Goal: Information Seeking & Learning: Learn about a topic

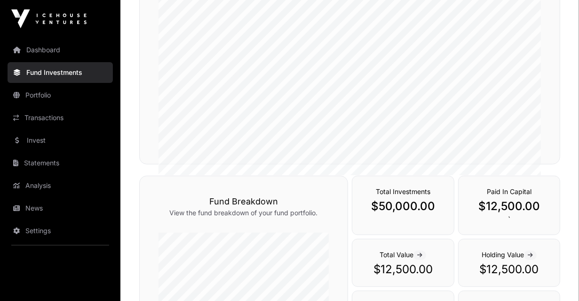
scroll to position [235, 0]
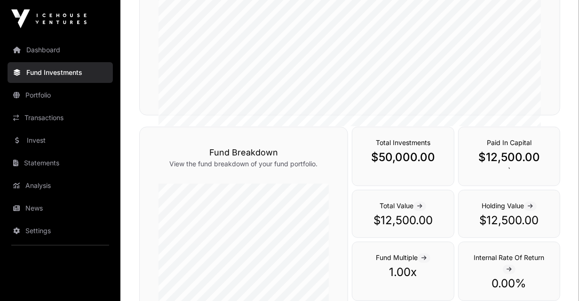
click at [134, 159] on div "Fund Investments All funds Seed Fund IV Select a fund Performance View the perf…" at bounding box center [349, 217] width 459 height 791
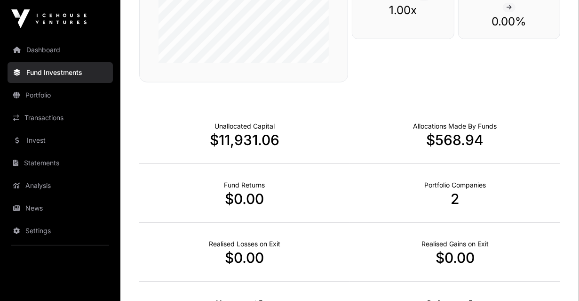
scroll to position [518, 0]
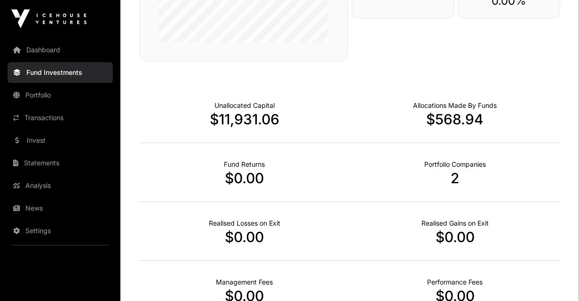
click at [179, 152] on div "Fund Returns $0.00" at bounding box center [244, 172] width 211 height 59
click at [184, 148] on div "Fund Returns $0.00" at bounding box center [244, 172] width 211 height 59
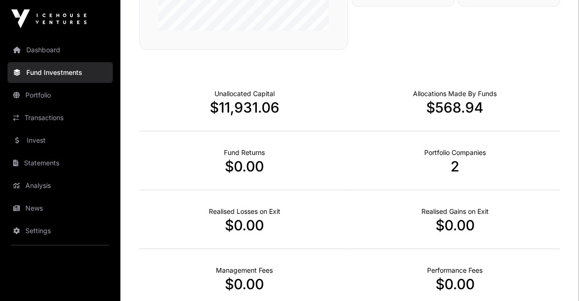
scroll to position [565, 0]
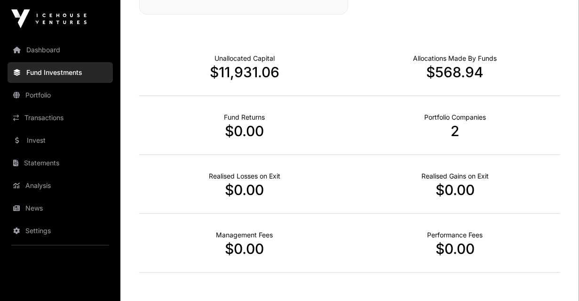
click at [450, 130] on p "2" at bounding box center [455, 130] width 211 height 17
click at [52, 98] on link "Portfolio" at bounding box center [60, 95] width 105 height 21
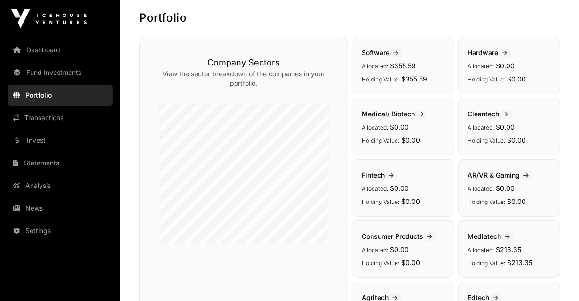
scroll to position [47, 0]
click at [397, 52] on icon at bounding box center [395, 53] width 5 height 6
click at [397, 72] on p "Holding Value: $355.59" at bounding box center [403, 77] width 83 height 11
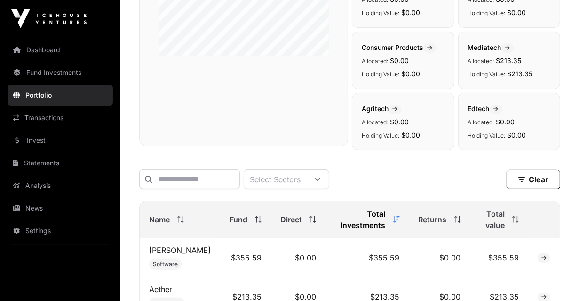
scroll to position [329, 0]
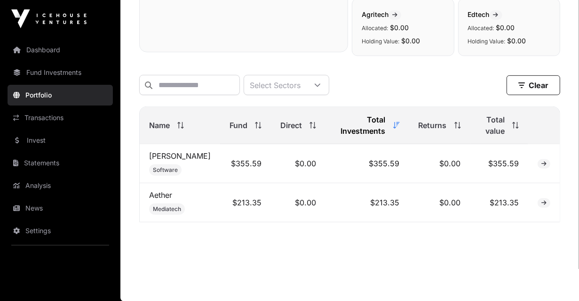
click at [165, 160] on link "[PERSON_NAME]" at bounding box center [180, 155] width 62 height 9
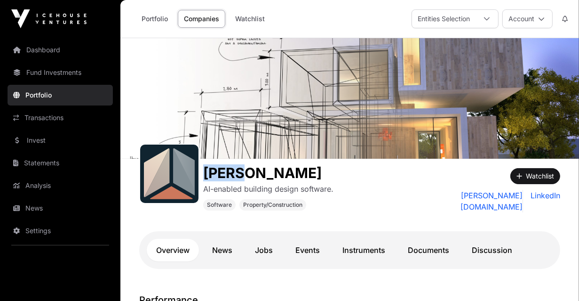
drag, startPoint x: 246, startPoint y: 176, endPoint x: 208, endPoint y: 172, distance: 37.9
click at [208, 172] on h1 "[PERSON_NAME]" at bounding box center [268, 172] width 130 height 17
click at [154, 19] on link "Portfolio" at bounding box center [155, 19] width 39 height 18
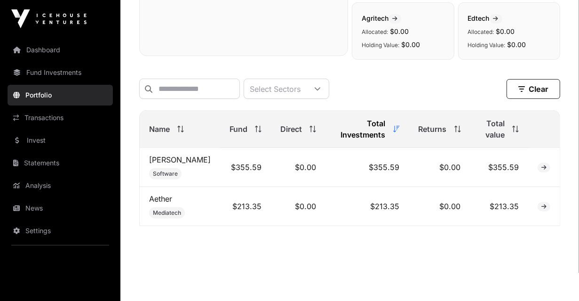
scroll to position [334, 0]
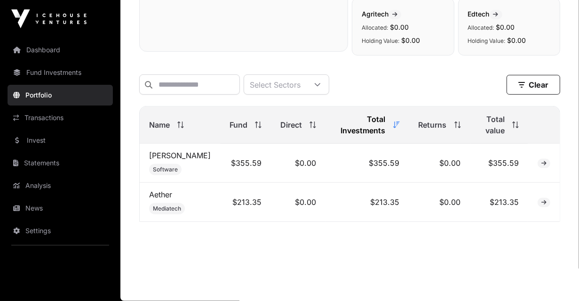
click at [155, 195] on link "Aether" at bounding box center [160, 194] width 23 height 9
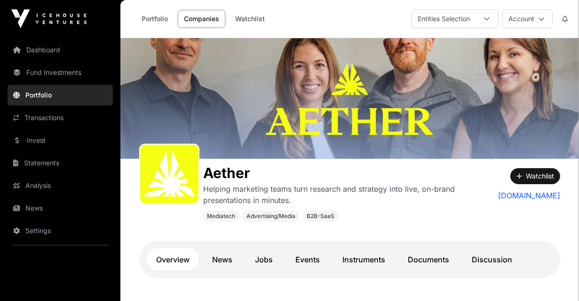
click at [201, 175] on div "Aether Helping marketing teams turn research and strategy into live, on-brand p…" at bounding box center [297, 190] width 316 height 63
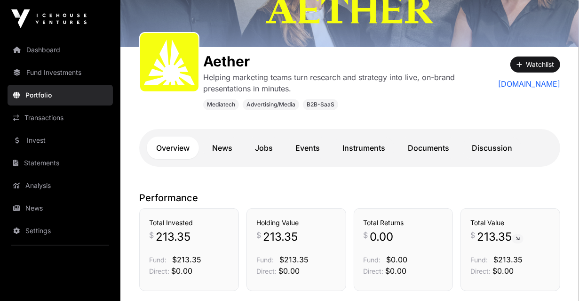
scroll to position [188, 0]
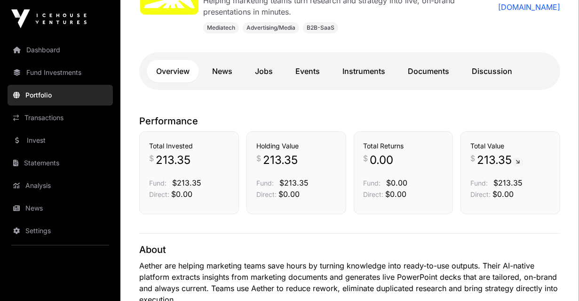
click at [235, 172] on div "Total Invested $ 213.35 Fund: $213.35 Direct: $0.00" at bounding box center [189, 172] width 100 height 83
click at [238, 159] on div "Total Invested $ 213.35 Fund: $213.35 Direct: $0.00" at bounding box center [189, 172] width 100 height 83
click at [230, 152] on div "Total Invested $ 213.35 Fund: $213.35 Direct: $0.00" at bounding box center [189, 172] width 100 height 83
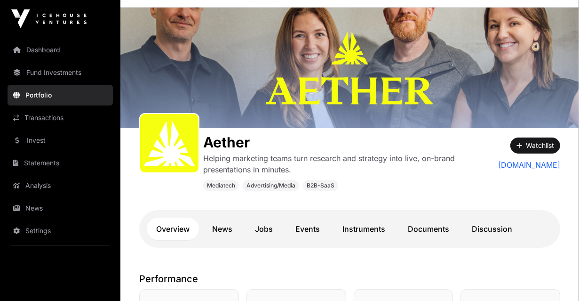
scroll to position [47, 0]
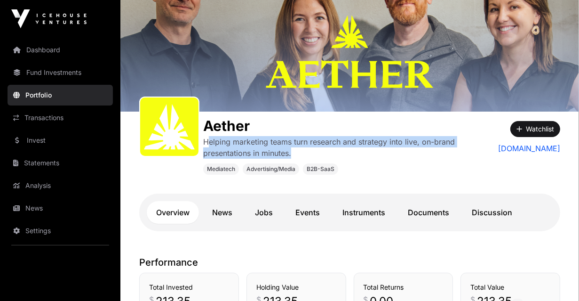
drag, startPoint x: 210, startPoint y: 143, endPoint x: 315, endPoint y: 154, distance: 105.5
click at [315, 154] on p "Helping marketing teams turn research and strategy into live, on-brand presenta…" at bounding box center [329, 147] width 252 height 23
click at [252, 149] on p "Helping marketing teams turn research and strategy into live, on-brand presenta…" at bounding box center [329, 147] width 252 height 23
drag, startPoint x: 207, startPoint y: 140, endPoint x: 316, endPoint y: 156, distance: 110.8
click at [316, 156] on p "Helping marketing teams turn research and strategy into live, on-brand presenta…" at bounding box center [329, 147] width 252 height 23
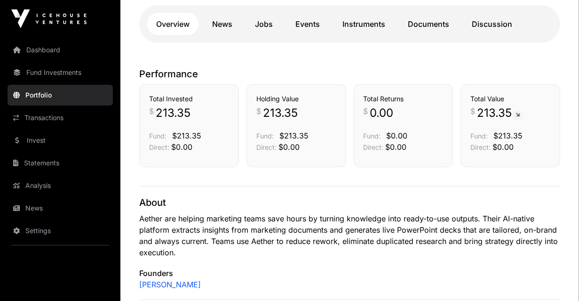
scroll to position [188, 0]
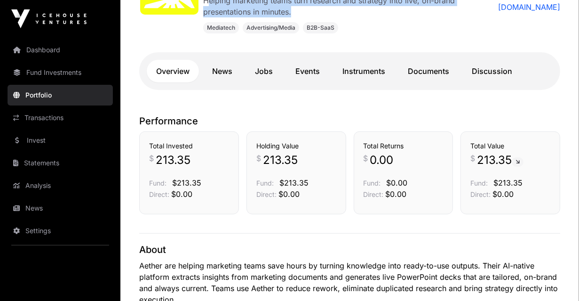
click at [347, 73] on link "Instruments" at bounding box center [364, 71] width 62 height 23
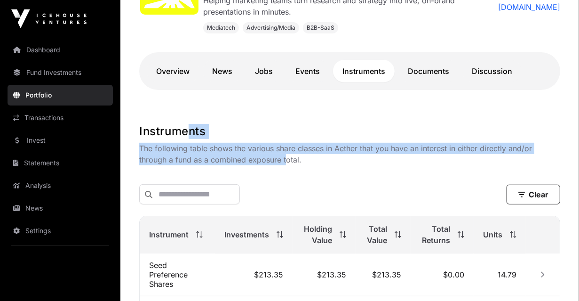
drag, startPoint x: 184, startPoint y: 138, endPoint x: 283, endPoint y: 163, distance: 101.8
click at [283, 163] on div "Instruments The following table shows the various share classes in Aether that …" at bounding box center [349, 144] width 421 height 41
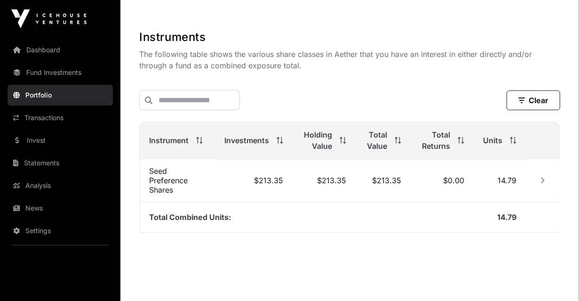
click at [327, 187] on td "$213.35" at bounding box center [324, 180] width 63 height 43
click at [279, 189] on td "$213.35" at bounding box center [254, 180] width 78 height 43
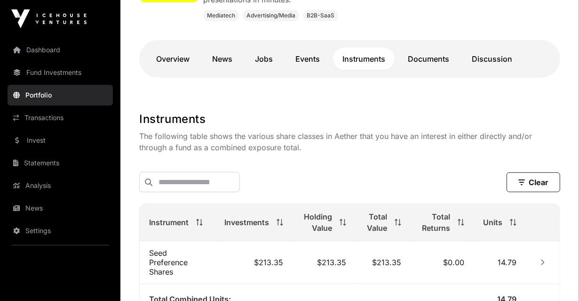
scroll to position [141, 0]
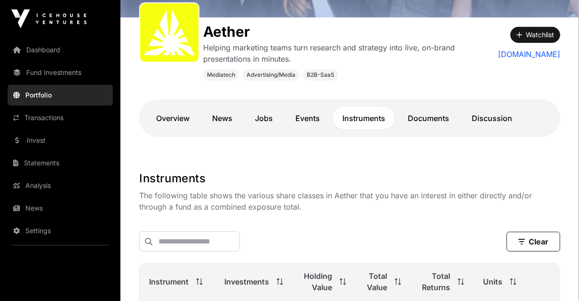
click at [439, 115] on link "Documents" at bounding box center [429, 118] width 60 height 23
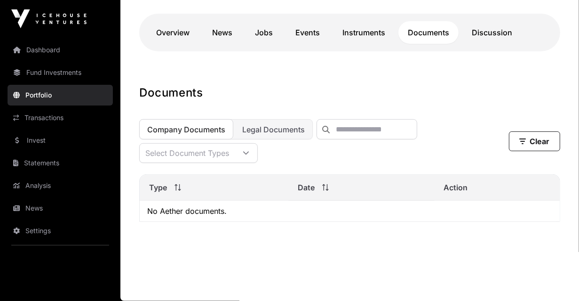
scroll to position [233, 0]
click at [493, 28] on link "Discussion" at bounding box center [491, 32] width 59 height 23
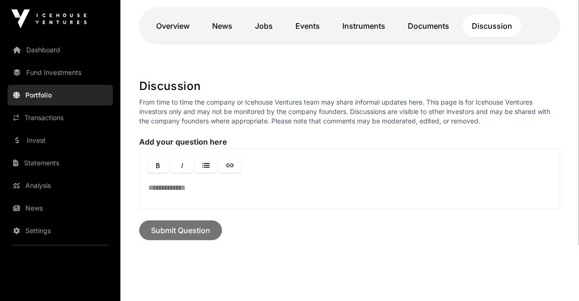
click at [303, 28] on link "Events" at bounding box center [307, 26] width 43 height 23
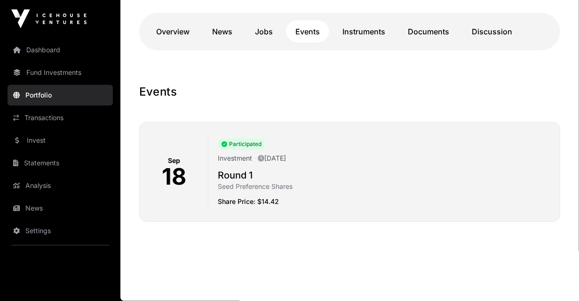
scroll to position [226, 0]
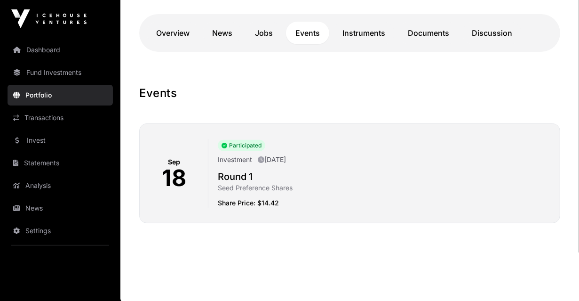
click at [262, 31] on link "Jobs" at bounding box center [264, 33] width 37 height 23
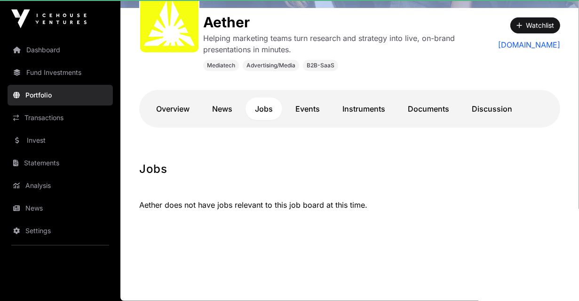
scroll to position [150, 0]
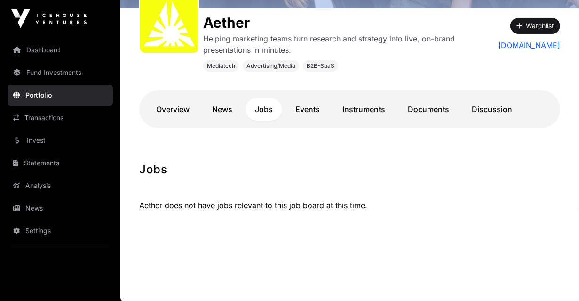
click at [220, 113] on link "News" at bounding box center [222, 109] width 39 height 23
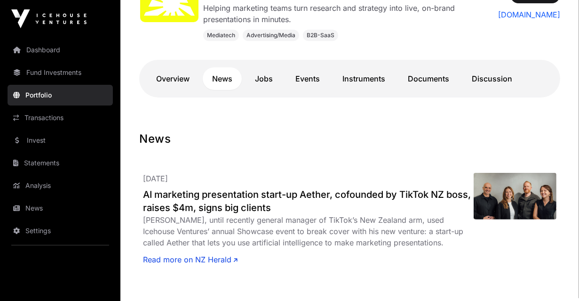
scroll to position [197, 0]
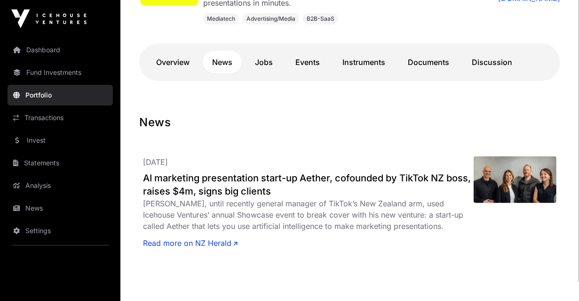
click at [163, 60] on link "Overview" at bounding box center [173, 62] width 52 height 23
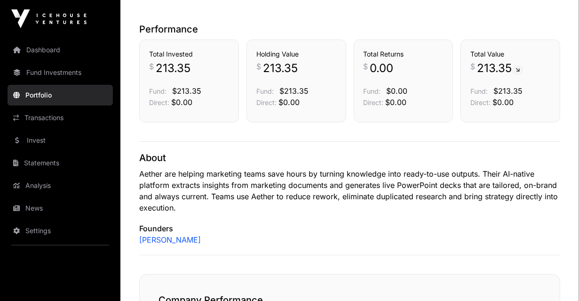
scroll to position [291, 0]
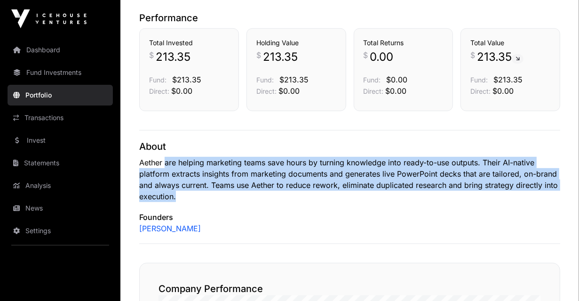
drag, startPoint x: 167, startPoint y: 160, endPoint x: 205, endPoint y: 193, distance: 50.7
click at [205, 193] on p "Aether are helping marketing teams save hours by turning knowledge into ready-t…" at bounding box center [349, 179] width 421 height 45
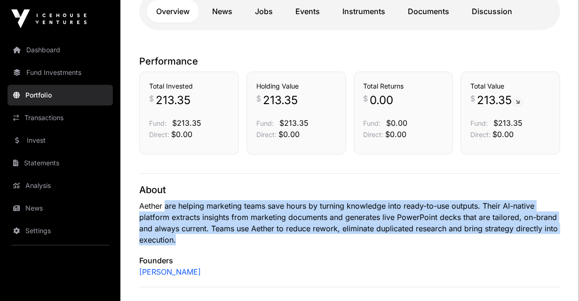
scroll to position [197, 0]
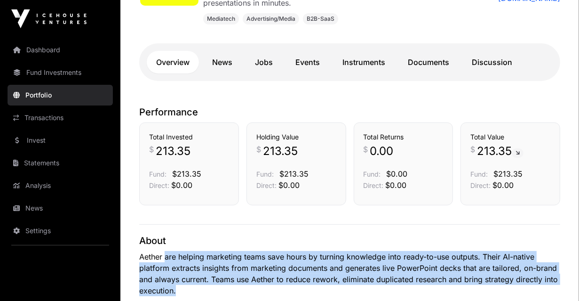
click at [226, 69] on link "News" at bounding box center [222, 62] width 39 height 23
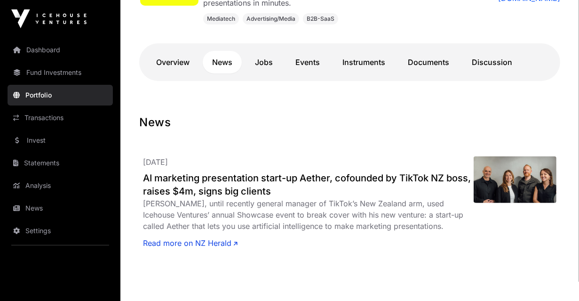
click at [208, 242] on link "Read more on NZ Herald" at bounding box center [190, 242] width 95 height 11
